Goal: Navigation & Orientation: Find specific page/section

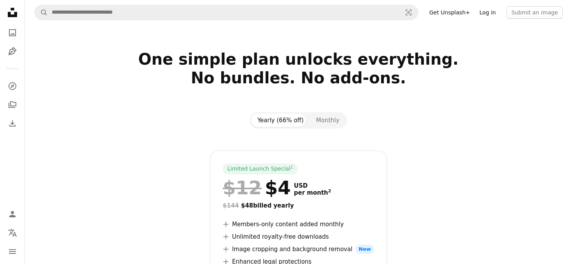
click at [485, 18] on link "Log in" at bounding box center [488, 12] width 26 height 12
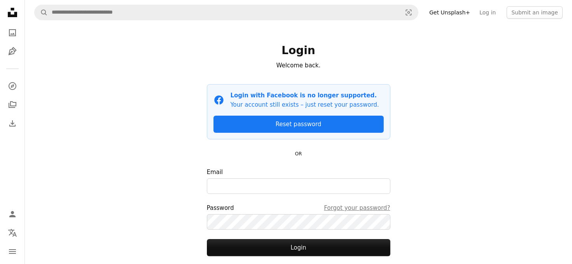
click at [9, 12] on icon at bounding box center [12, 12] width 9 height 9
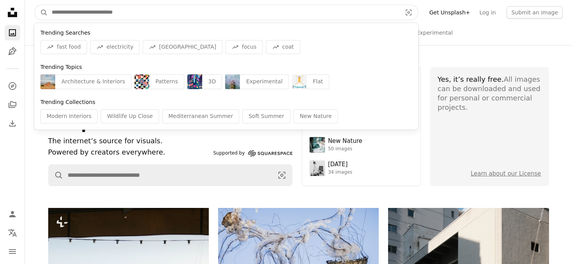
click at [84, 15] on input "Find visuals sitewide" at bounding box center [224, 12] width 352 height 15
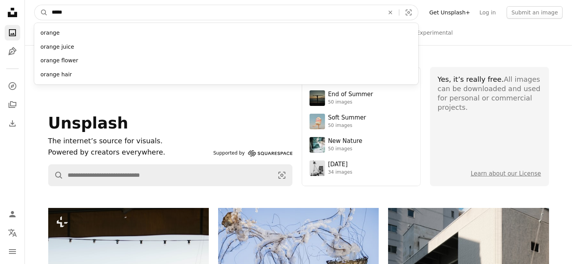
type input "*****"
click at [35, 5] on button "A magnifying glass" at bounding box center [41, 12] width 13 height 15
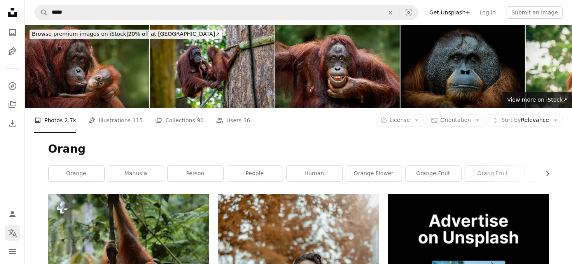
click at [9, 233] on icon "Localization icon" at bounding box center [12, 232] width 9 height 9
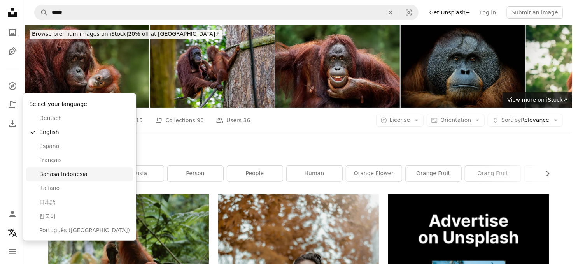
click at [61, 179] on button "Bahasa Indonesia" at bounding box center [79, 174] width 107 height 14
